Goal: Information Seeking & Learning: Learn about a topic

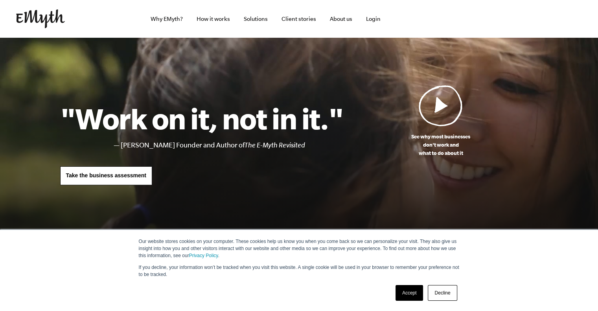
click at [439, 295] on link "Decline" at bounding box center [442, 293] width 29 height 16
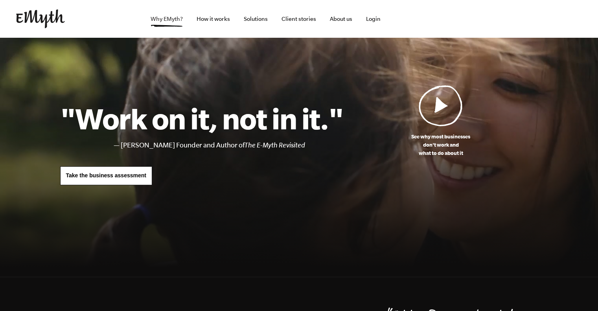
click at [171, 18] on link "Why EMyth?" at bounding box center [166, 19] width 45 height 38
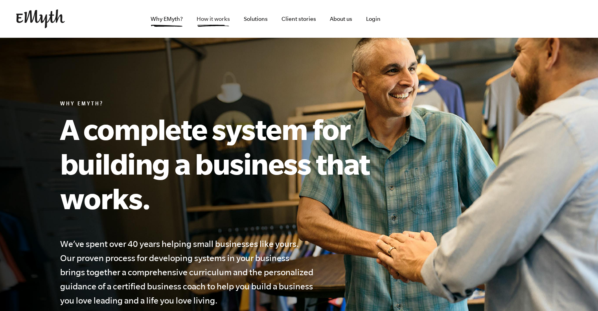
click at [211, 21] on link "How it works" at bounding box center [213, 19] width 46 height 38
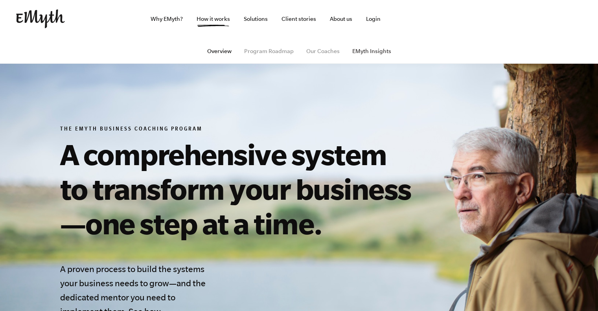
click at [364, 51] on link "EMyth Insights" at bounding box center [371, 51] width 39 height 6
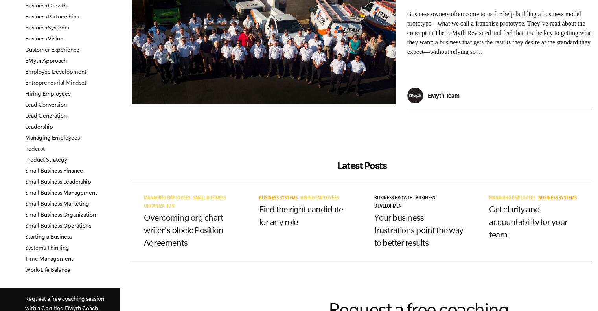
scroll to position [118, 0]
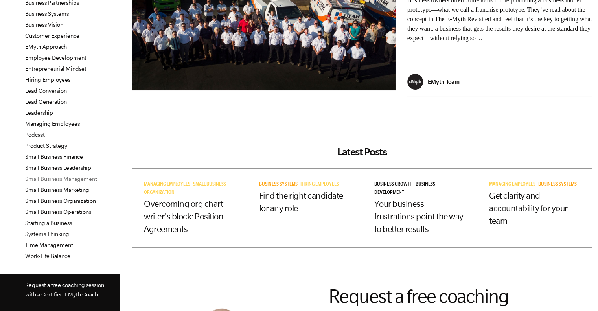
click at [81, 179] on link "Small Business Management" at bounding box center [61, 179] width 72 height 6
